Goal: Task Accomplishment & Management: Manage account settings

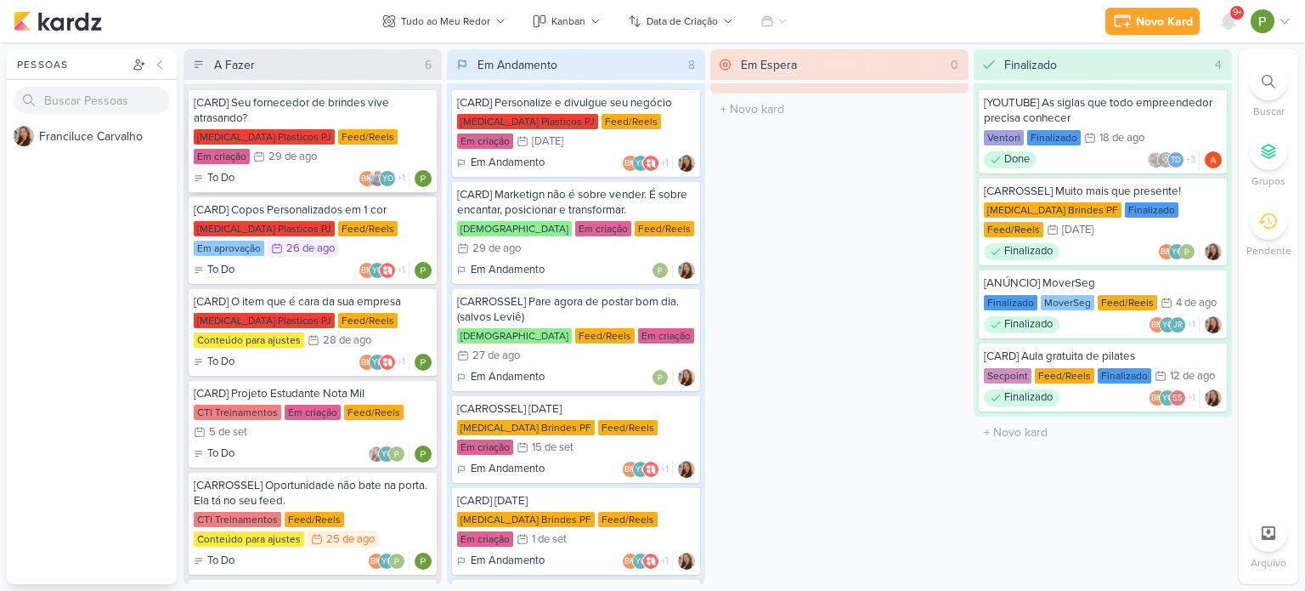
click at [330, 126] on div "[CARD] Seu fornecedor de brindes vive atrasando? [MEDICAL_DATA] Plasticos PJ Fe…" at bounding box center [313, 140] width 248 height 104
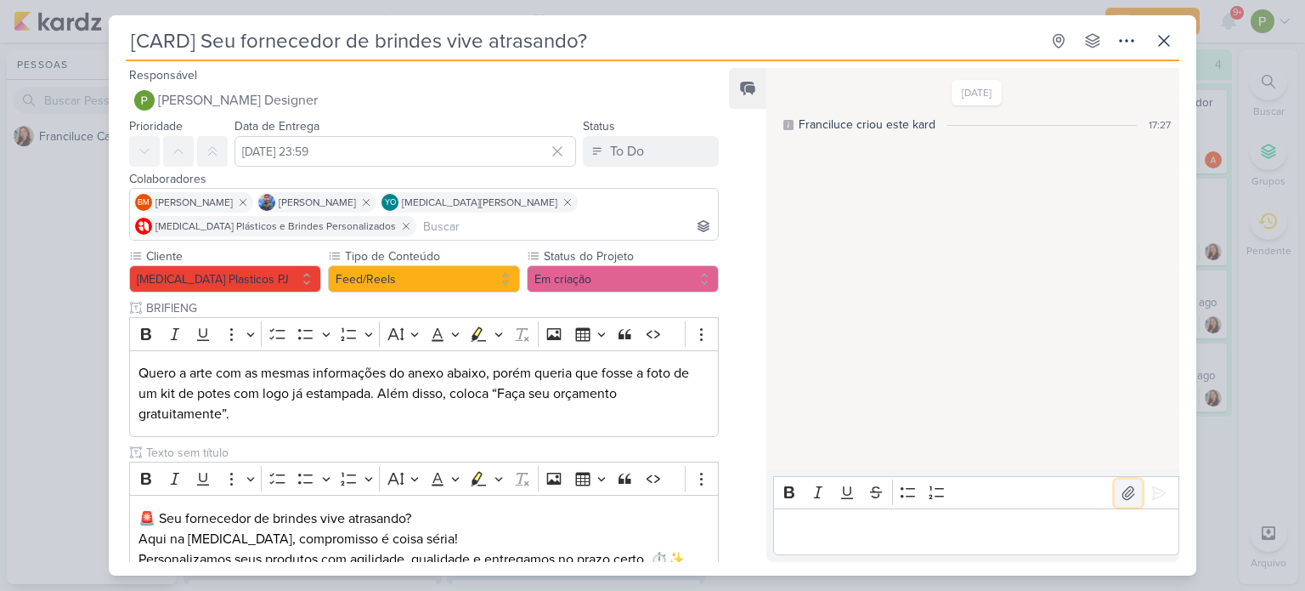
click at [1123, 493] on icon at bounding box center [1129, 492] width 12 height 13
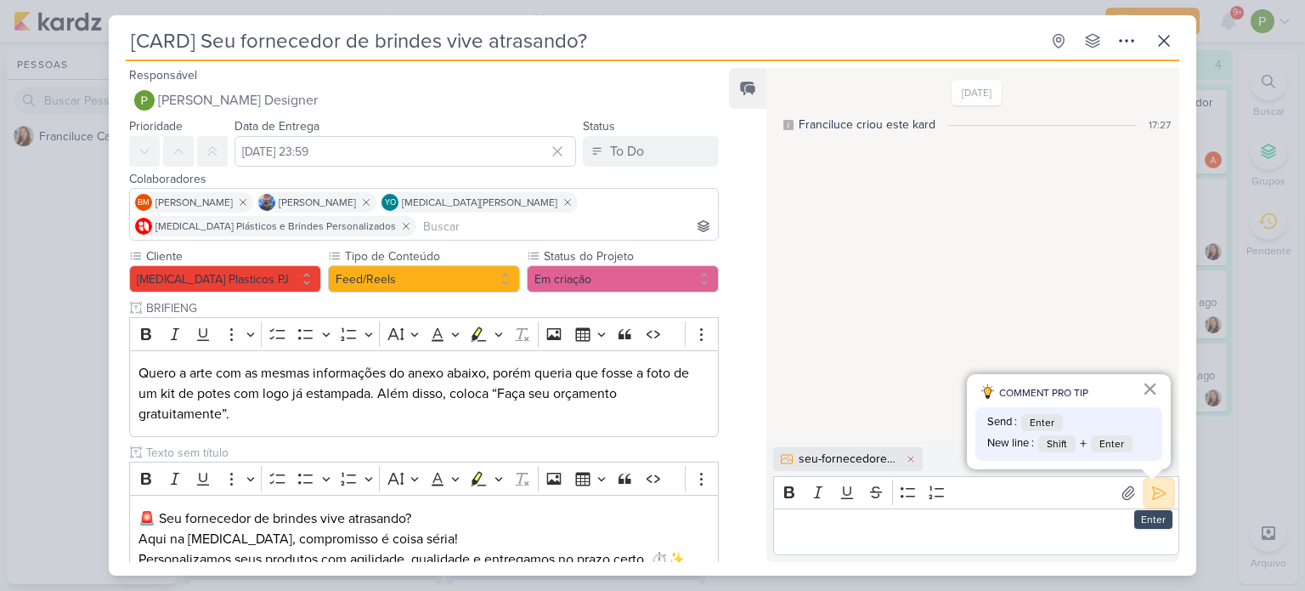
click at [1154, 493] on icon at bounding box center [1159, 492] width 17 height 17
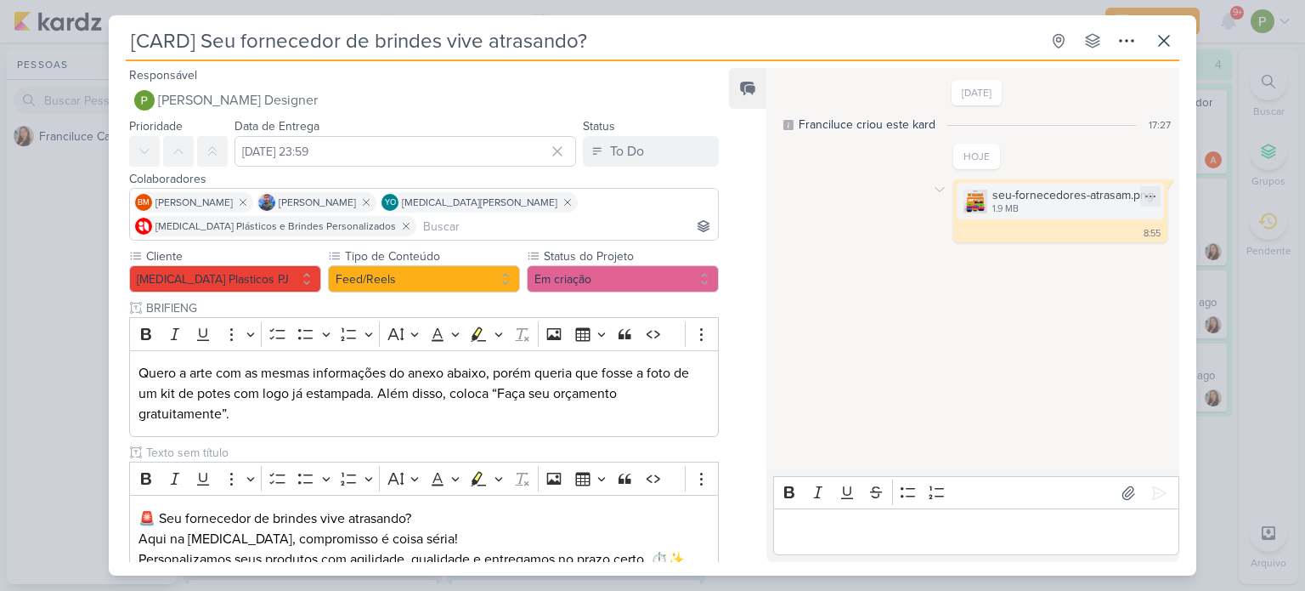
click at [1074, 190] on div "seu-fornecedores-atrasam.png" at bounding box center [1073, 195] width 161 height 18
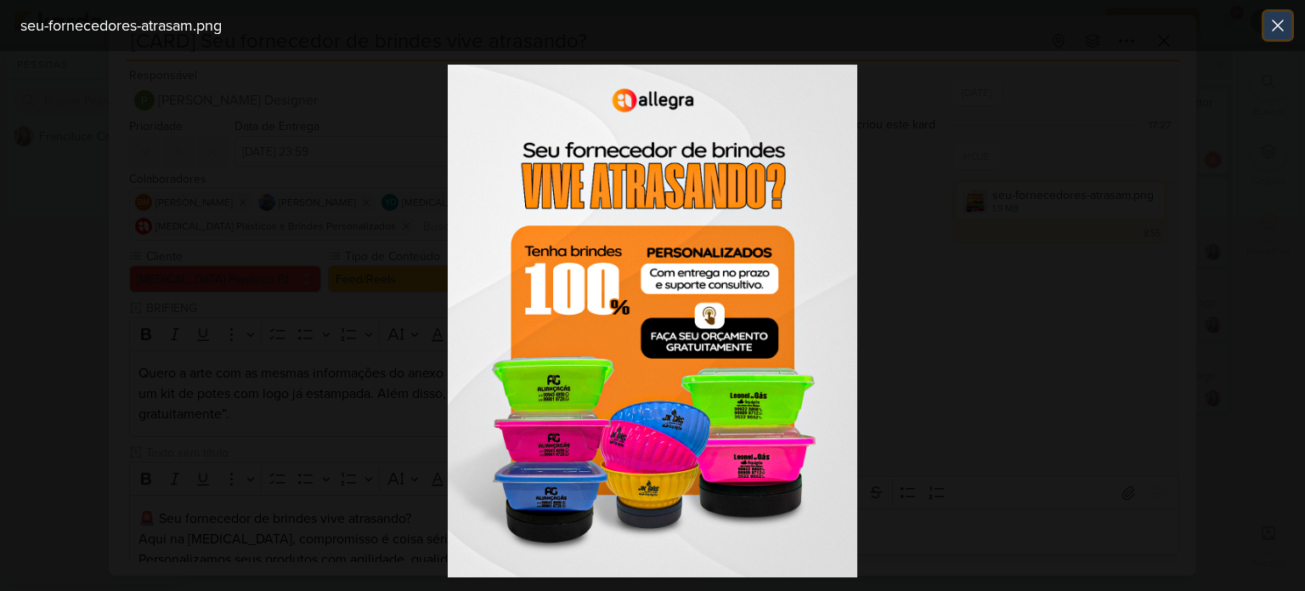
click at [1276, 26] on icon at bounding box center [1278, 25] width 10 height 10
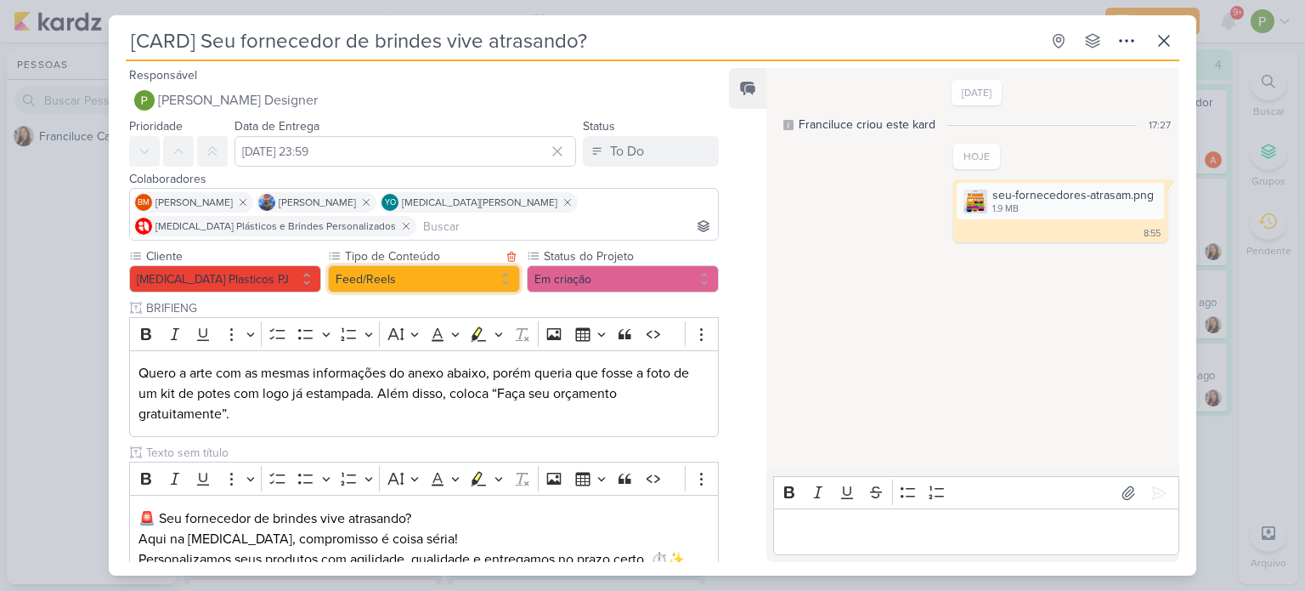
click at [476, 280] on button "Feed/Reels" at bounding box center [424, 278] width 192 height 27
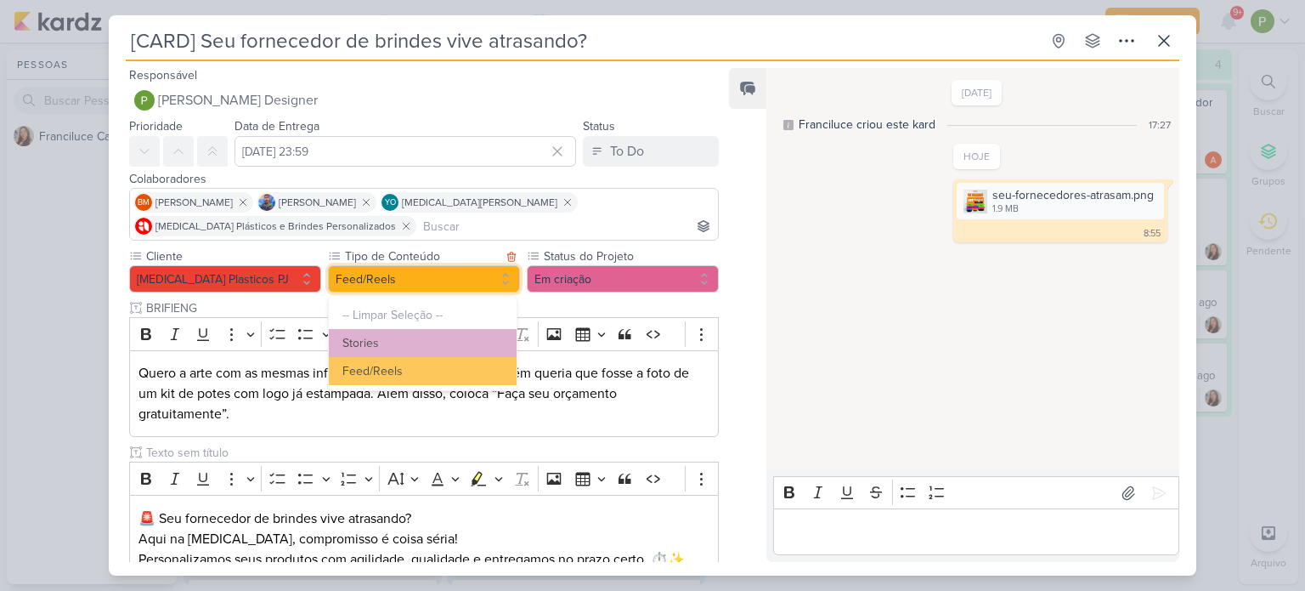
click at [476, 280] on button "Feed/Reels" at bounding box center [424, 278] width 192 height 27
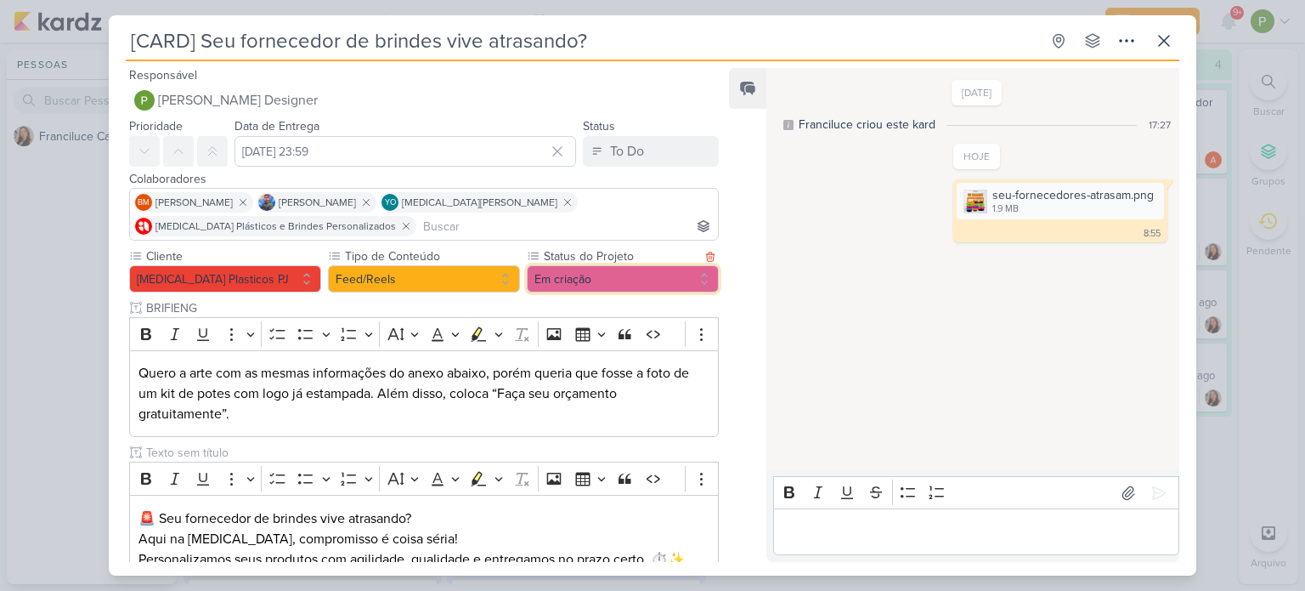
click at [618, 280] on button "Em criação" at bounding box center [623, 278] width 192 height 27
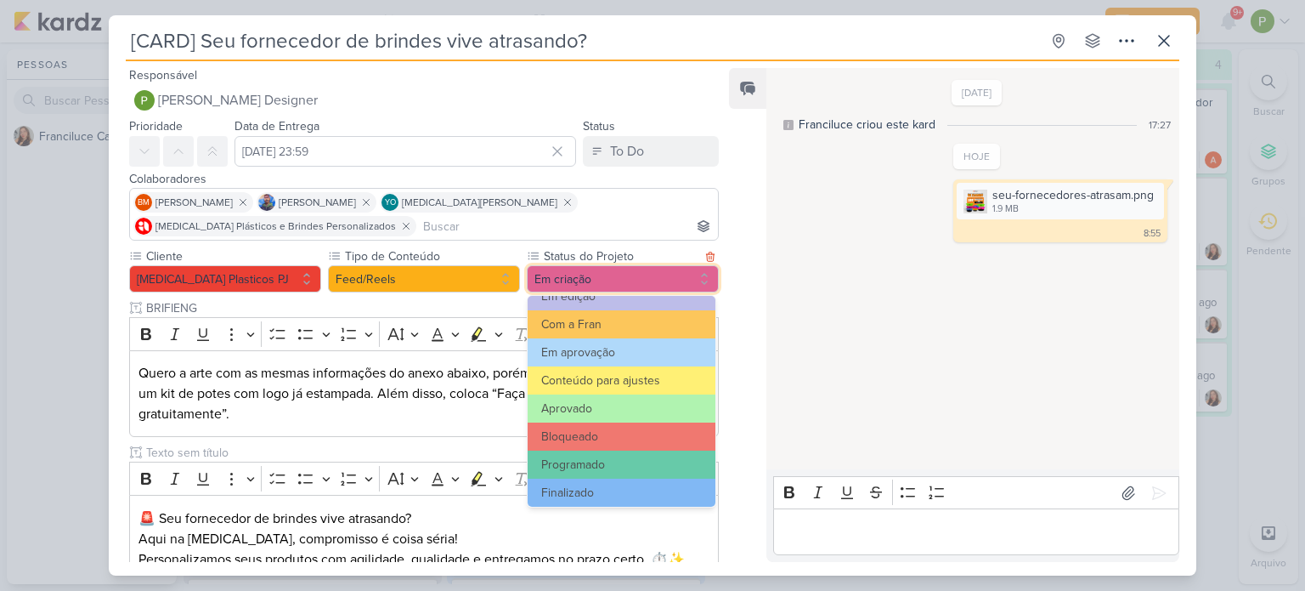
scroll to position [191, 0]
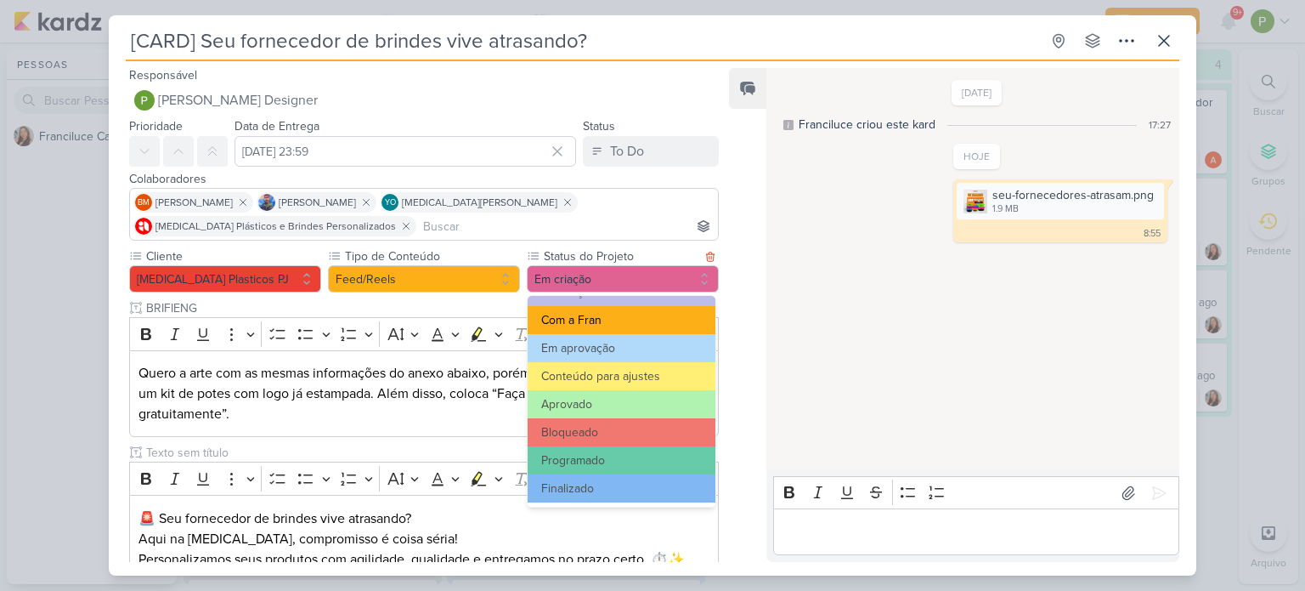
click at [596, 321] on button "Com a Fran" at bounding box center [622, 320] width 188 height 28
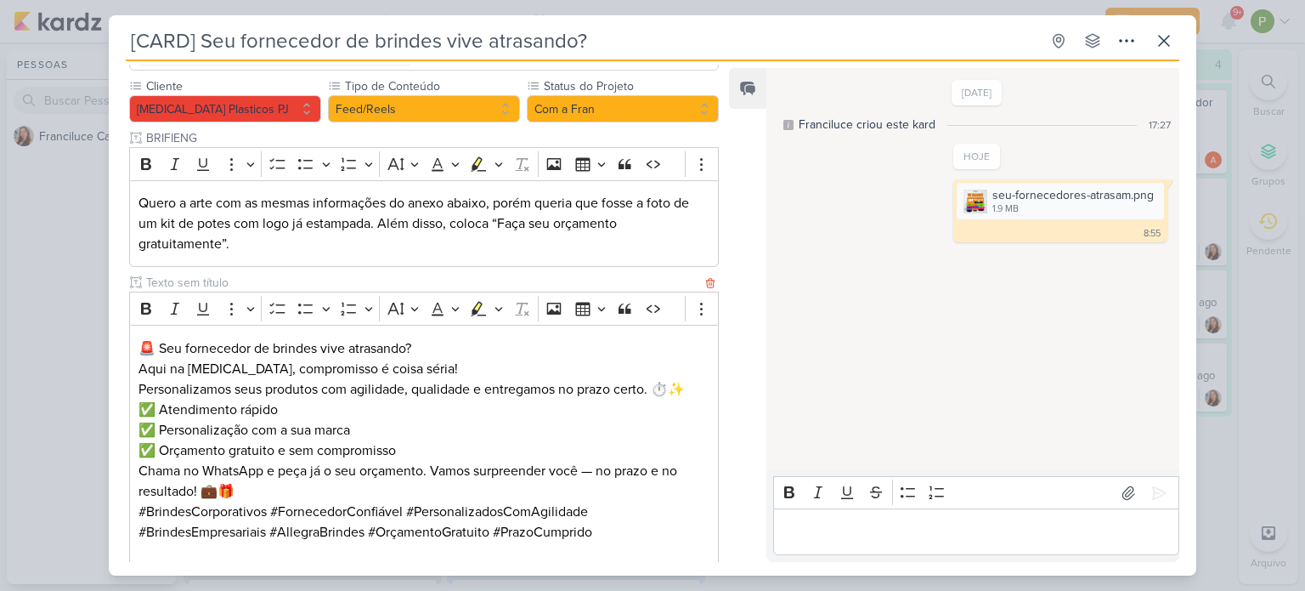
scroll to position [375, 0]
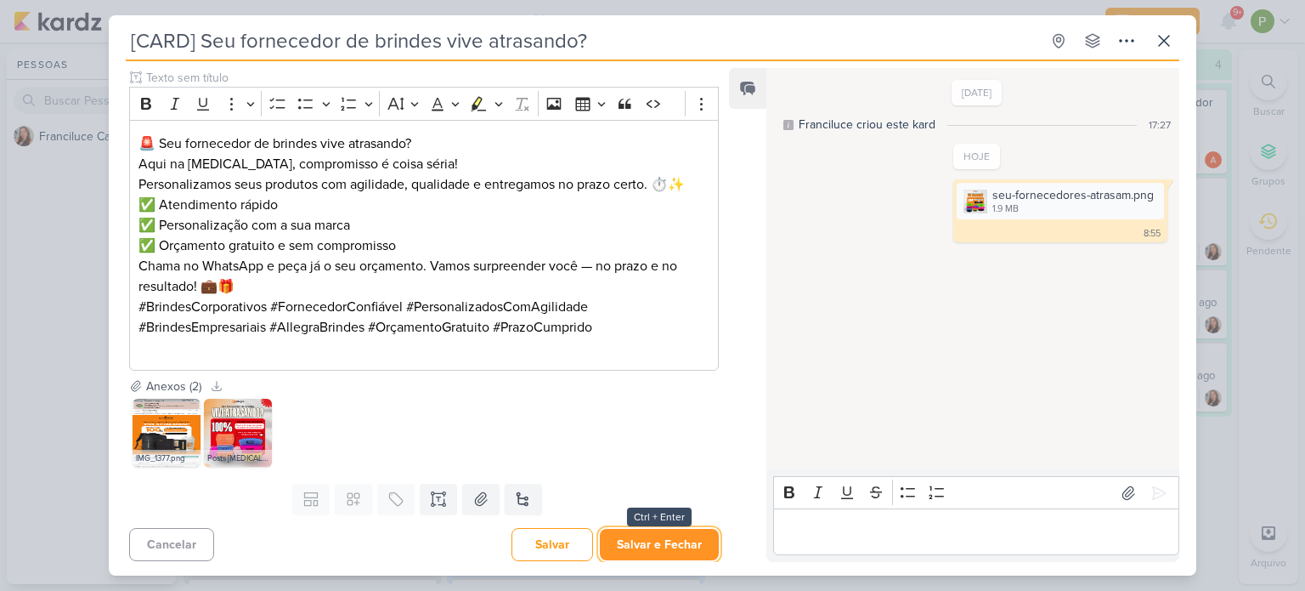
click at [632, 535] on button "Salvar e Fechar" at bounding box center [659, 544] width 119 height 31
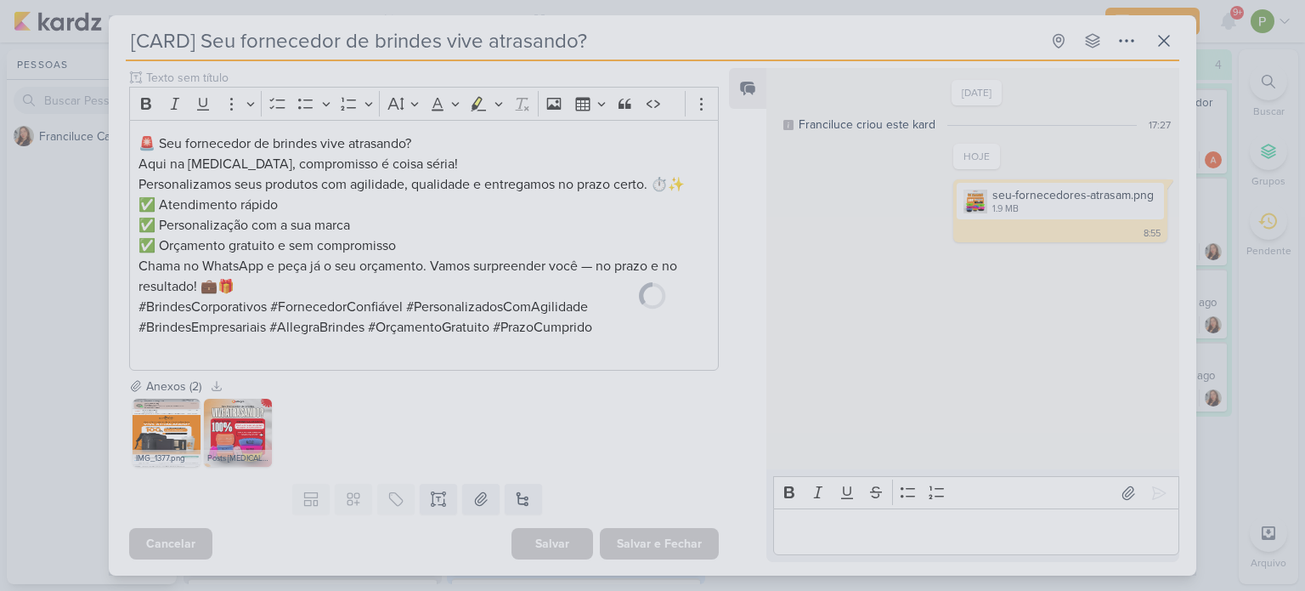
scroll to position [374, 0]
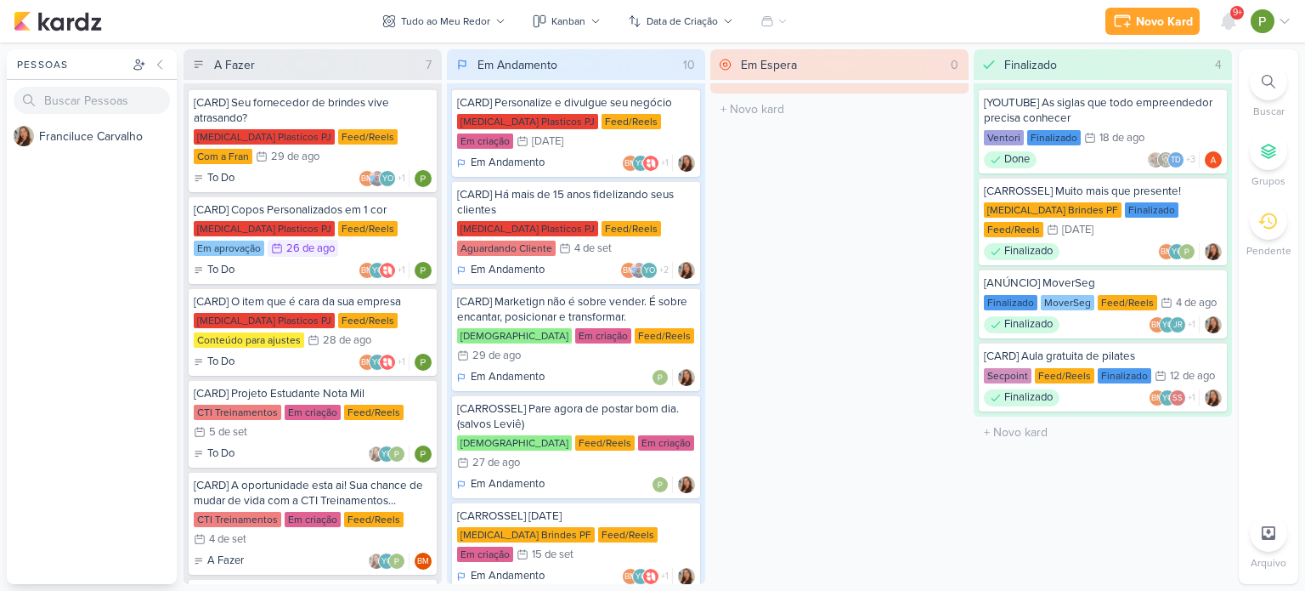
click at [42, 222] on div "F r a n c i l u c e C a r v a l h o" at bounding box center [92, 352] width 170 height 463
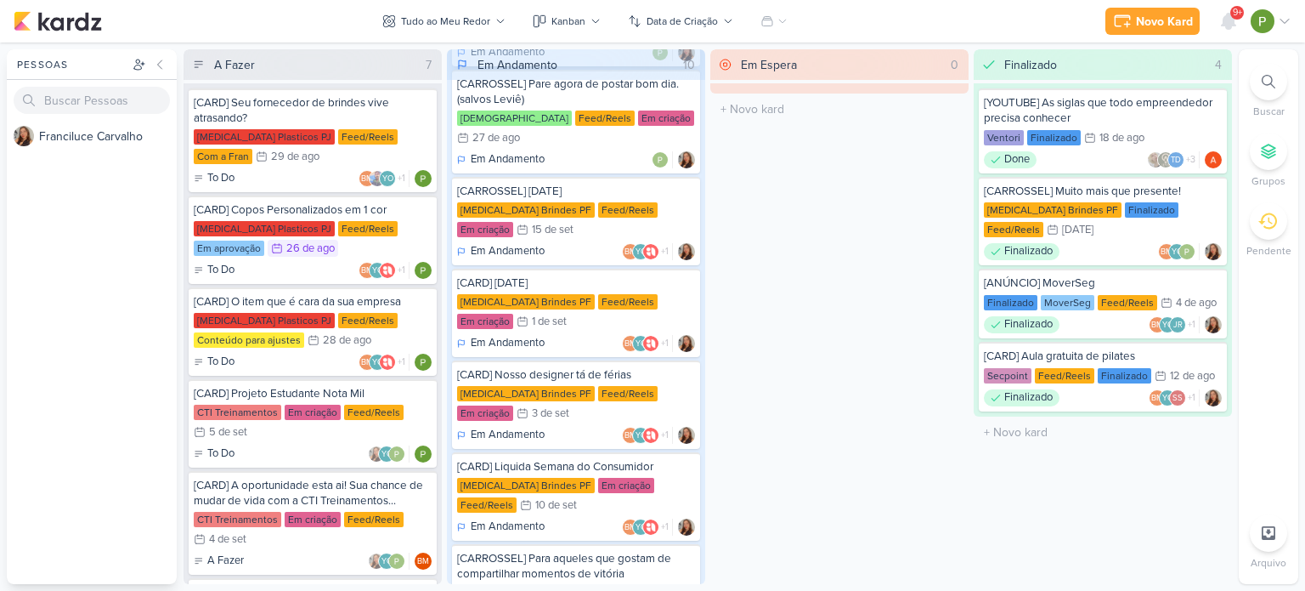
scroll to position [340, 0]
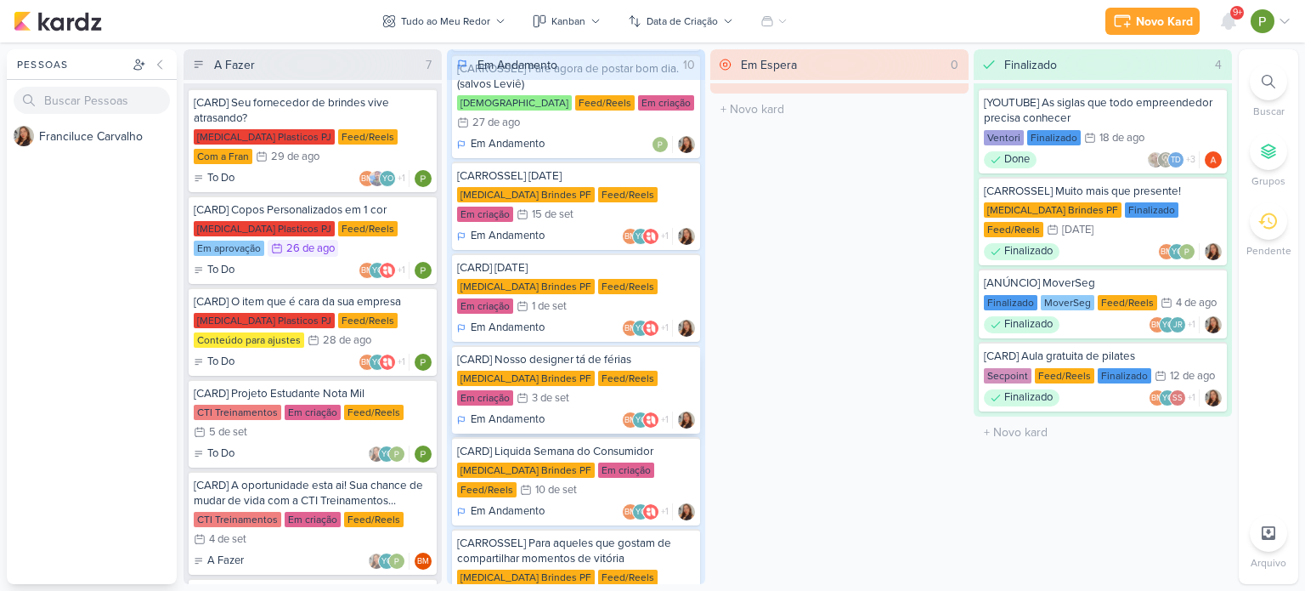
click at [605, 371] on div "[MEDICAL_DATA] Brindes PF Feed/Reels Em criação 3/9 [DATE]" at bounding box center [576, 389] width 238 height 37
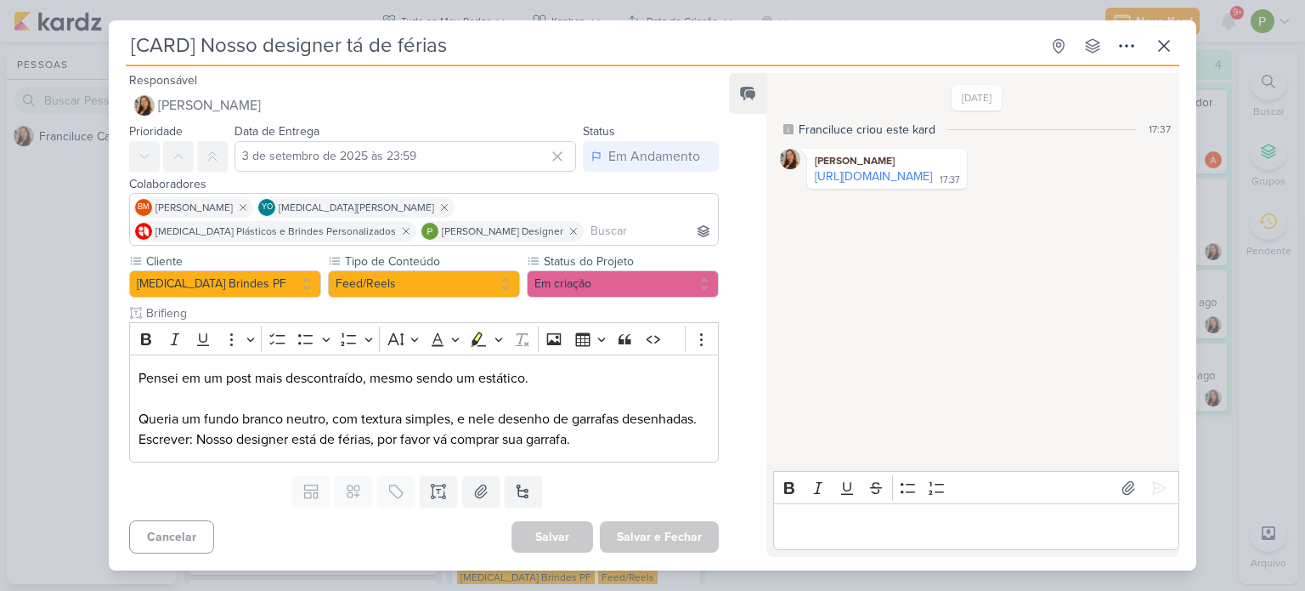
click at [875, 173] on link "[URL][DOMAIN_NAME]" at bounding box center [873, 176] width 117 height 14
